Goal: Navigation & Orientation: Go to known website

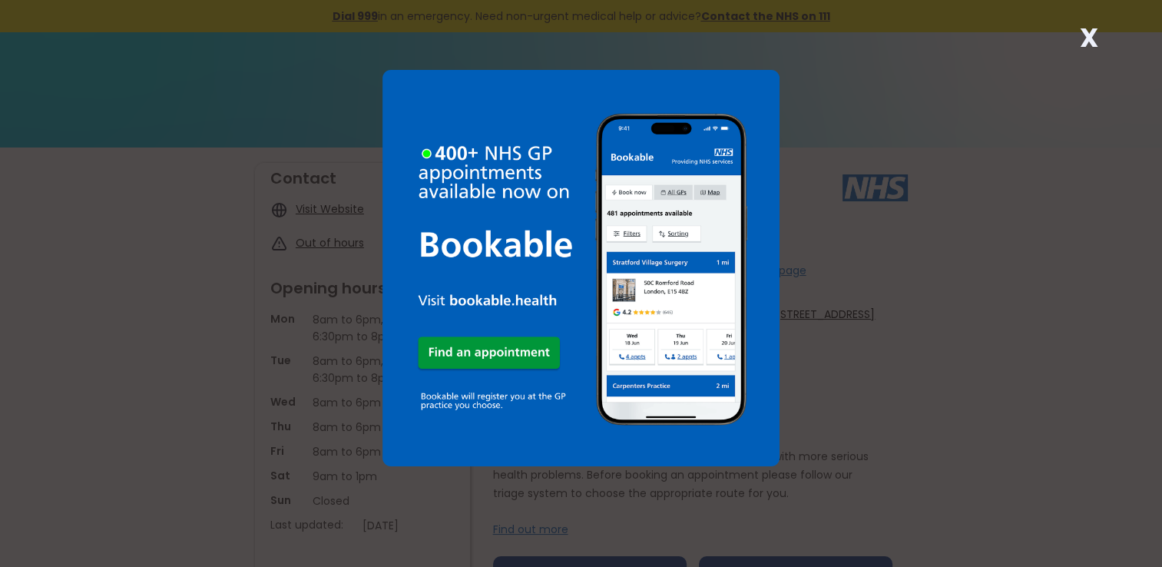
drag, startPoint x: 1091, startPoint y: 35, endPoint x: 1078, endPoint y: 32, distance: 13.3
click at [1090, 31] on strong "X" at bounding box center [1088, 37] width 18 height 37
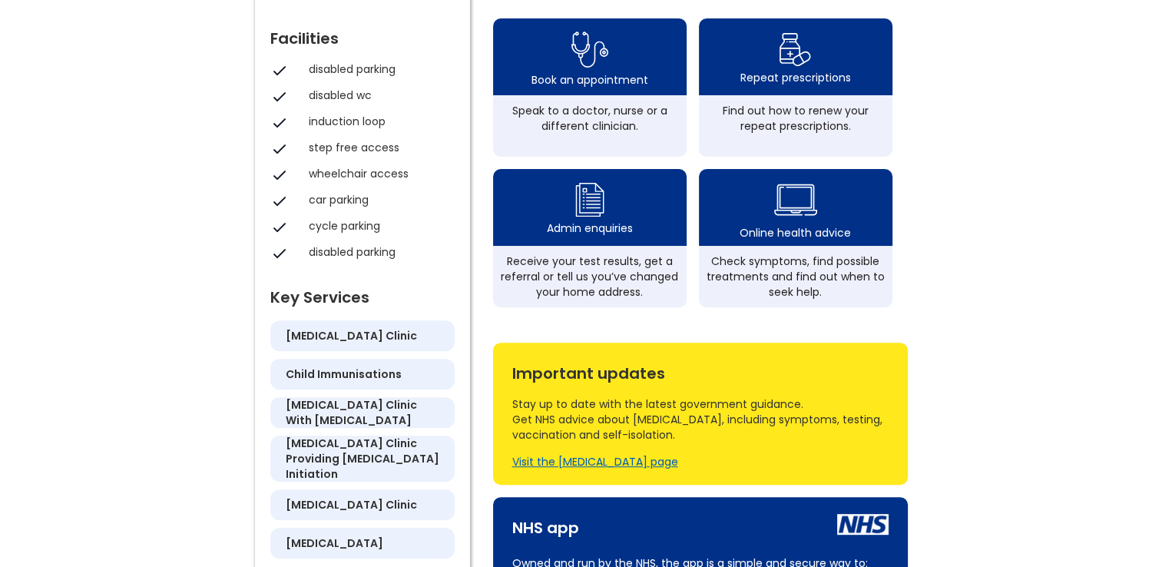
scroll to position [922, 0]
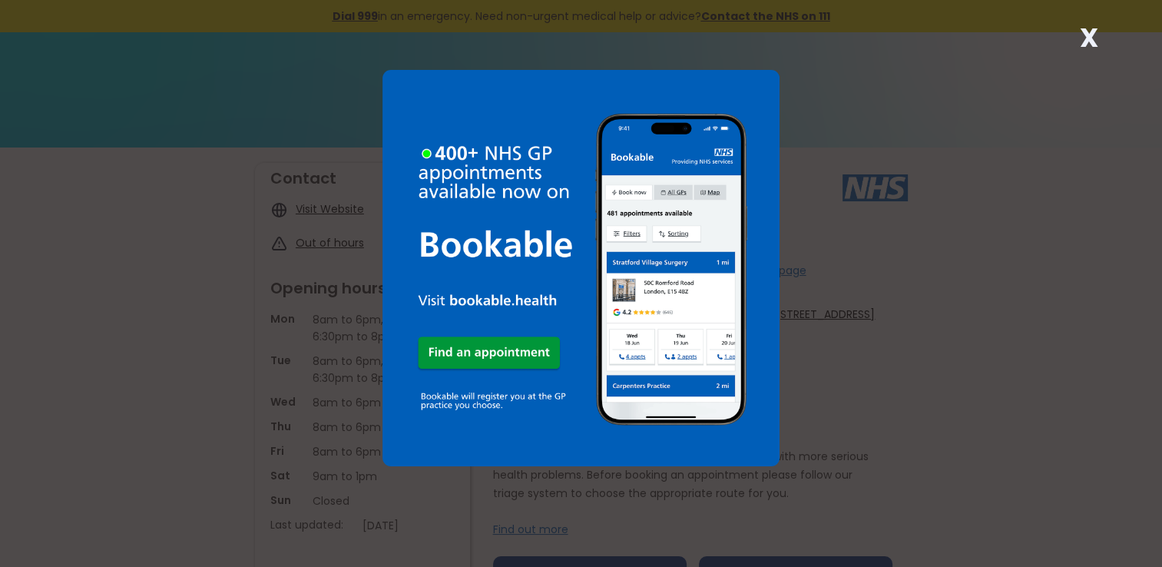
click at [1069, 45] on div "X" at bounding box center [581, 283] width 1162 height 567
click at [1088, 35] on strong "X" at bounding box center [1088, 37] width 18 height 37
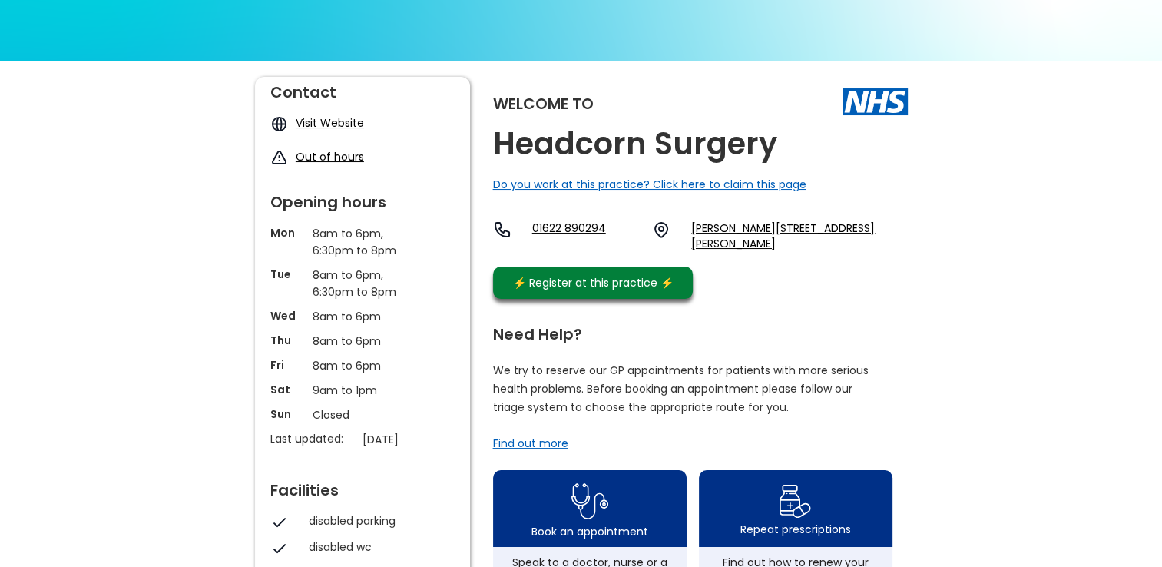
scroll to position [77, 0]
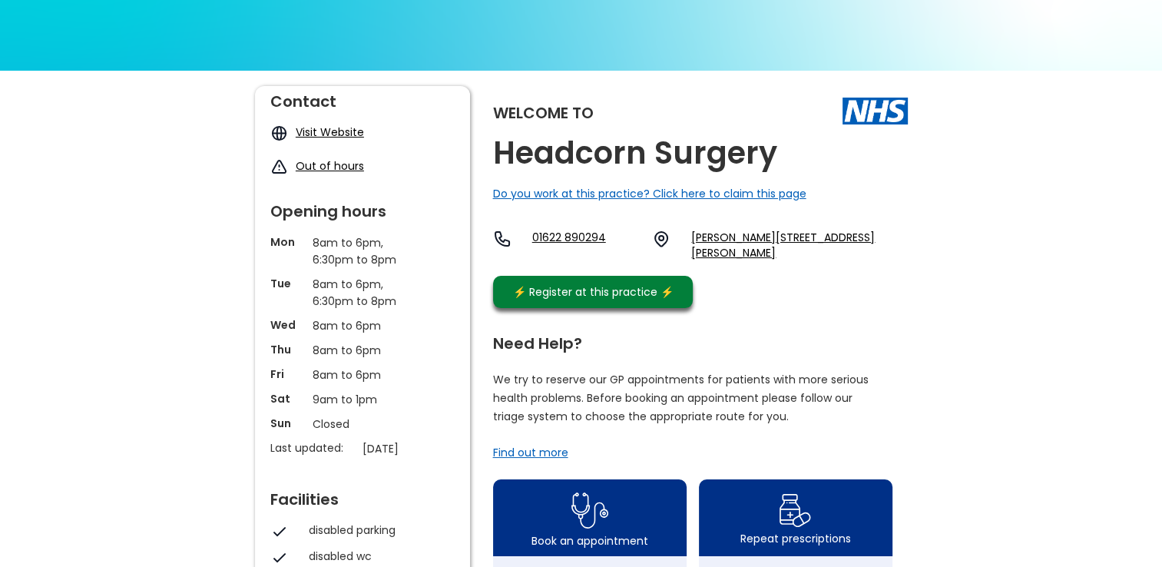
click at [305, 138] on link "Visit Website" at bounding box center [330, 131] width 68 height 15
